Goal: Book appointment/travel/reservation

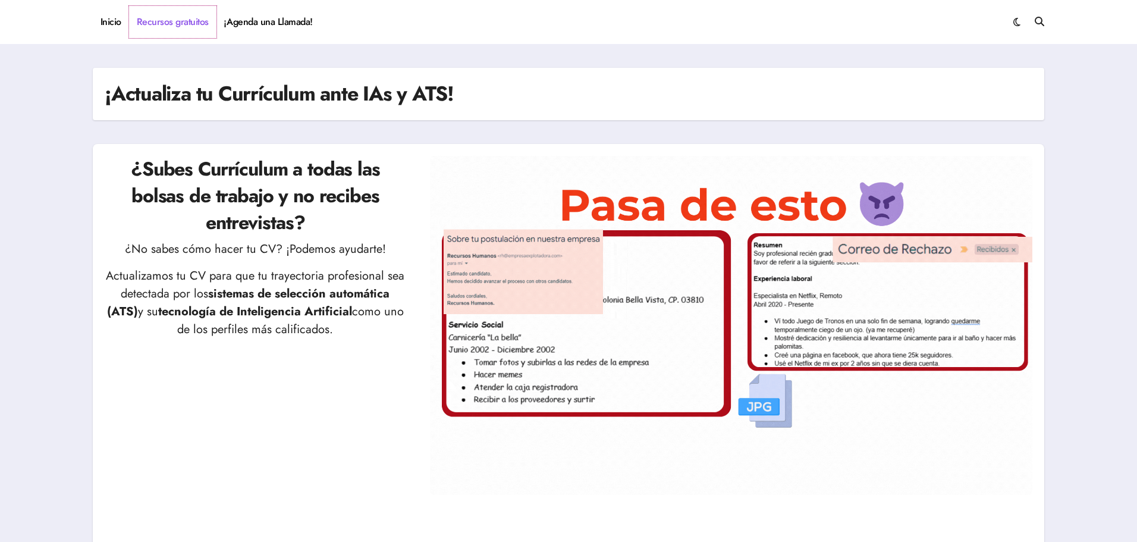
click at [180, 18] on link "Recursos gratuitos" at bounding box center [172, 22] width 87 height 32
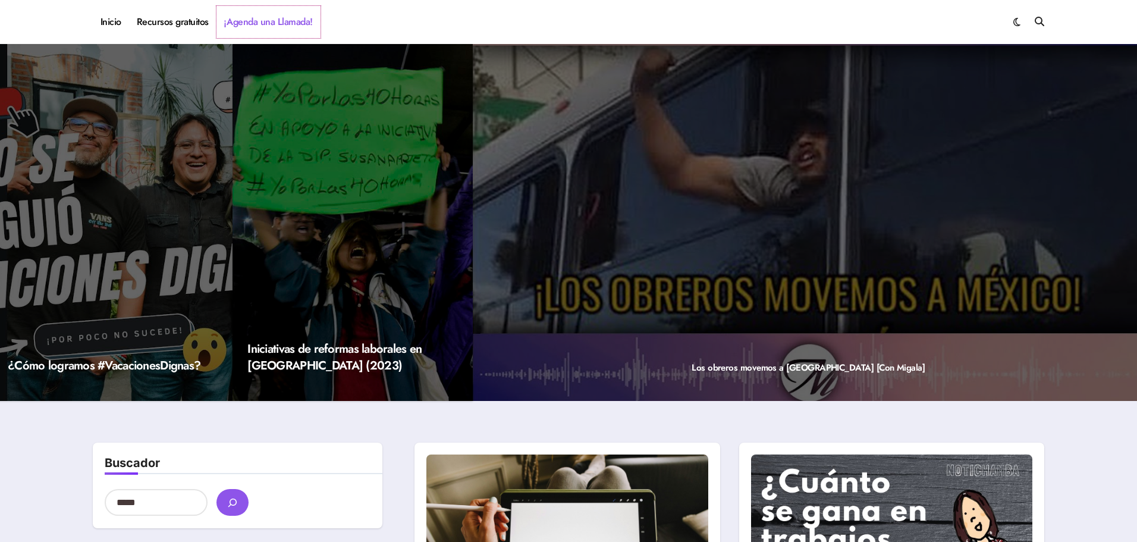
click at [246, 22] on link "¡Agenda una Llamada!" at bounding box center [268, 22] width 104 height 32
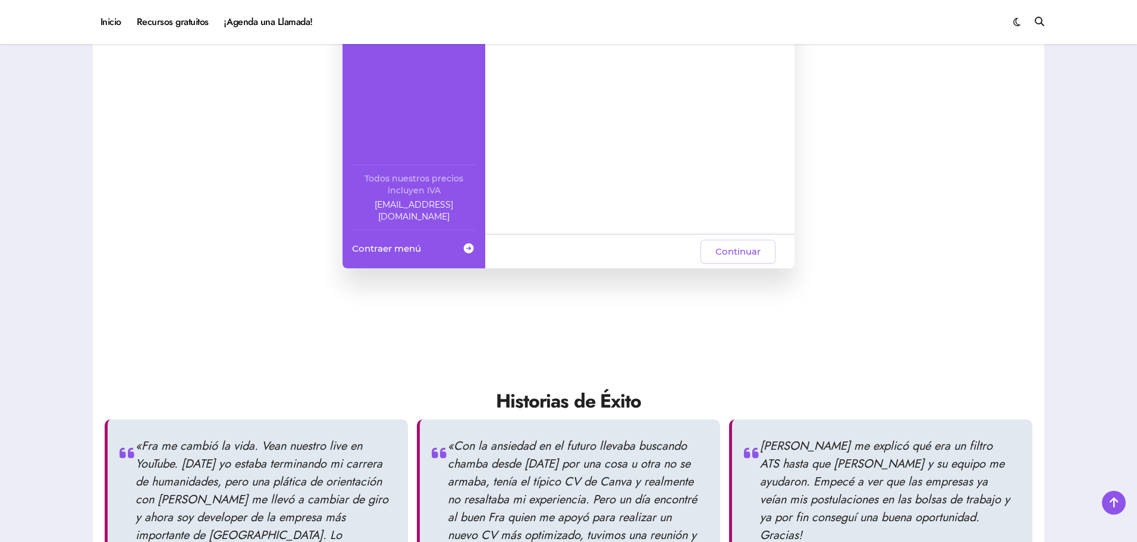
scroll to position [654, 0]
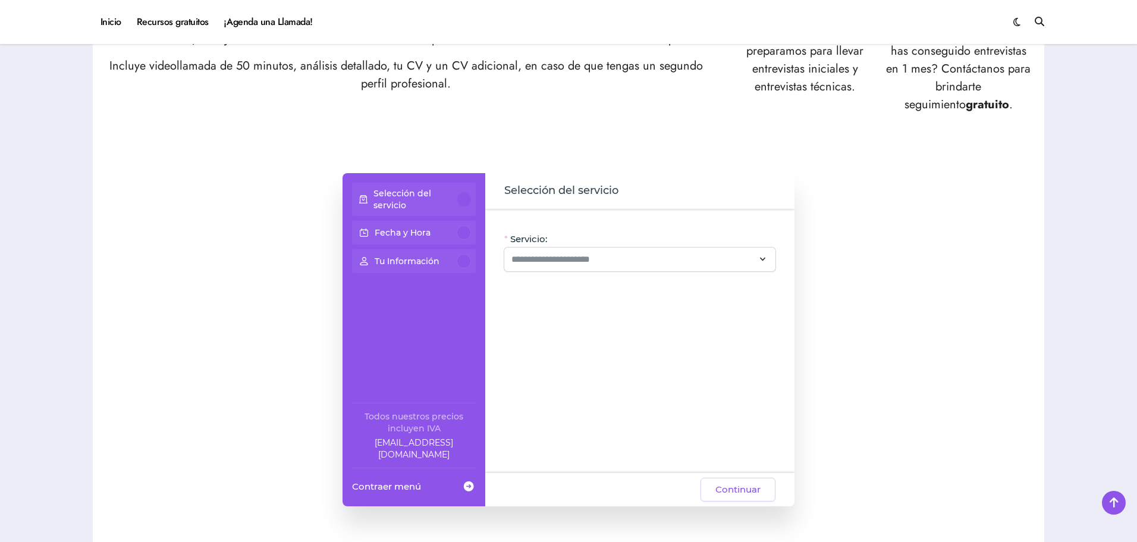
click at [406, 195] on p "Selección del servicio" at bounding box center [415, 199] width 84 height 24
click at [593, 254] on input "Servicio:" at bounding box center [632, 259] width 243 height 14
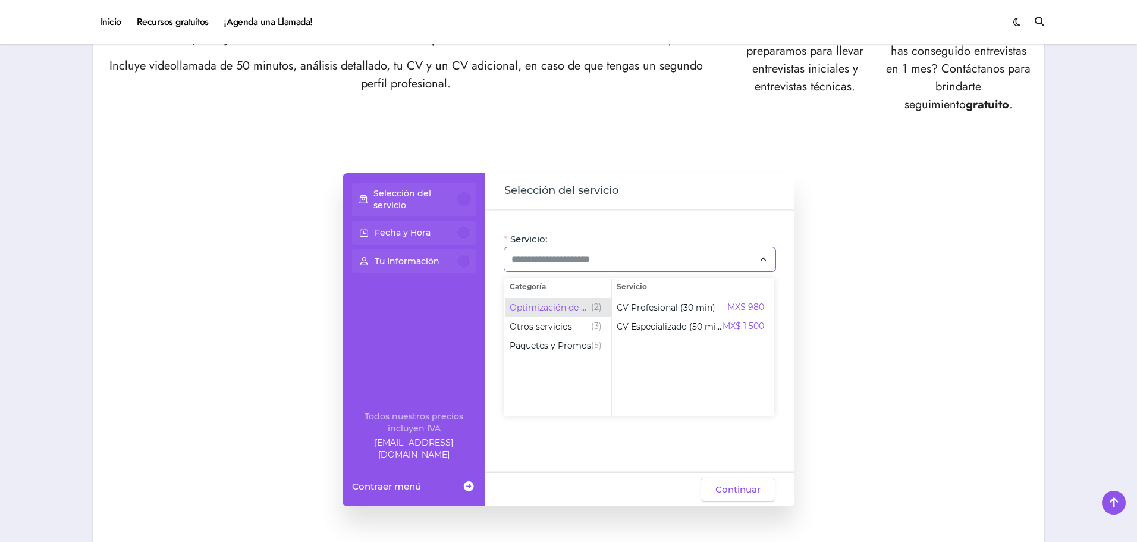
click at [591, 301] on span "(2)" at bounding box center [596, 307] width 11 height 14
click at [678, 309] on span "CV Profesional (30 min)" at bounding box center [666, 307] width 99 height 12
type input "**********"
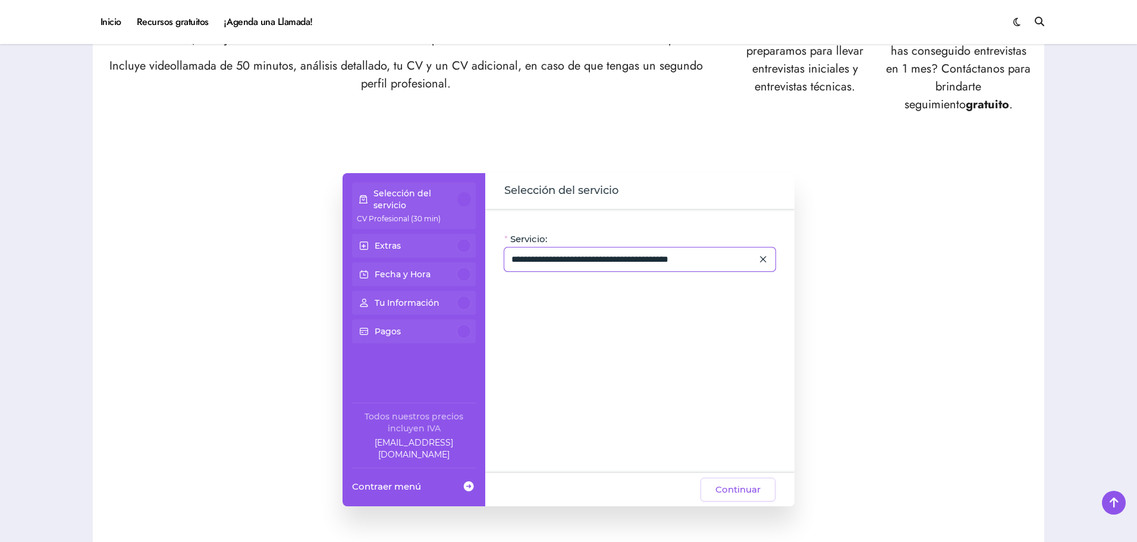
click at [595, 266] on div "**********" at bounding box center [639, 259] width 271 height 24
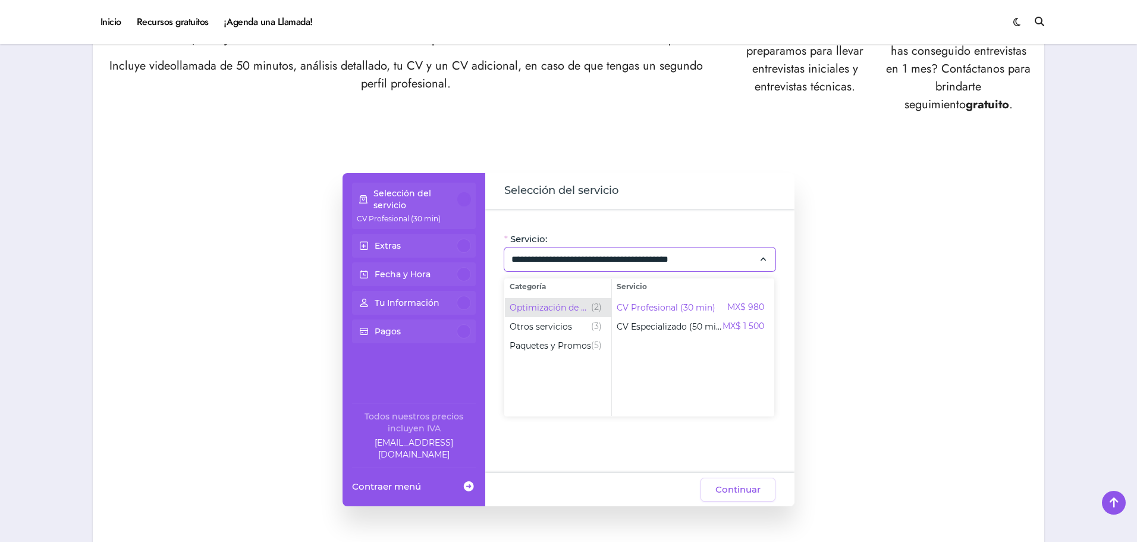
click at [577, 300] on div "Optimización de CV (2)" at bounding box center [556, 307] width 92 height 14
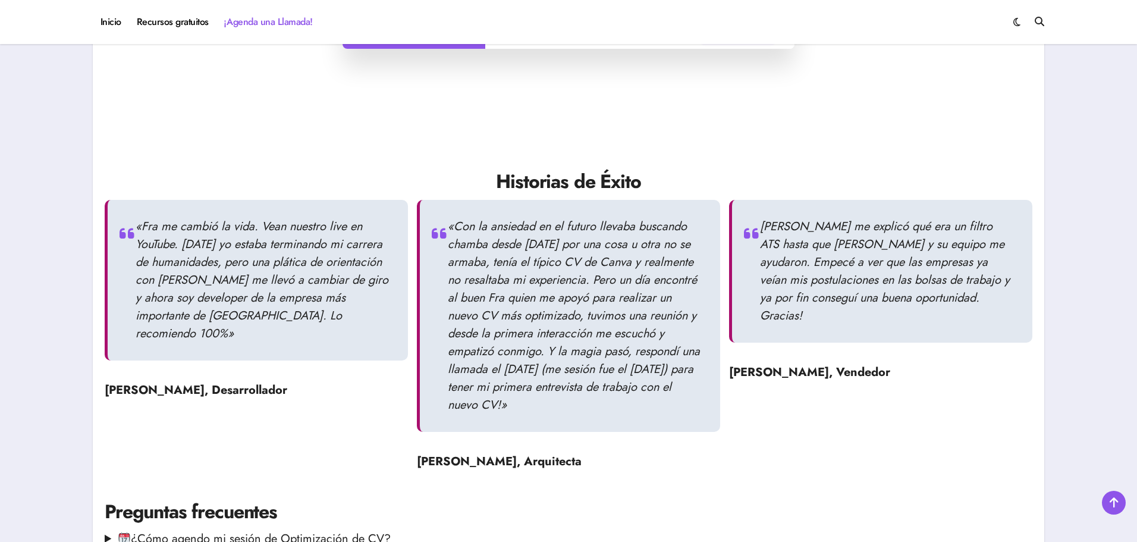
scroll to position [1108, 0]
